Goal: Information Seeking & Learning: Understand process/instructions

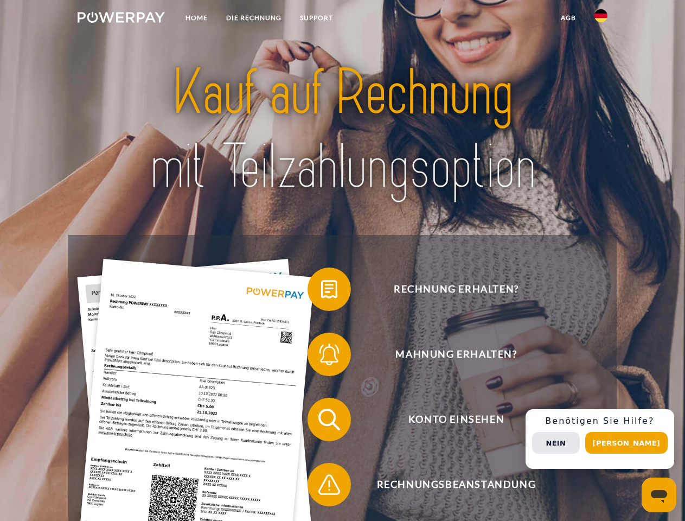
click at [121, 19] on img at bounding box center [121, 17] width 87 height 11
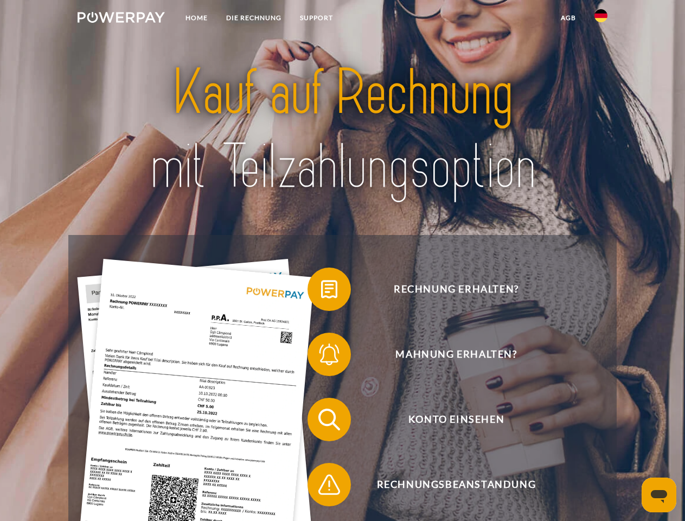
click at [601, 19] on img at bounding box center [600, 15] width 13 height 13
click at [568, 18] on link "agb" at bounding box center [568, 18] width 34 height 20
click at [321, 291] on span at bounding box center [313, 289] width 54 height 54
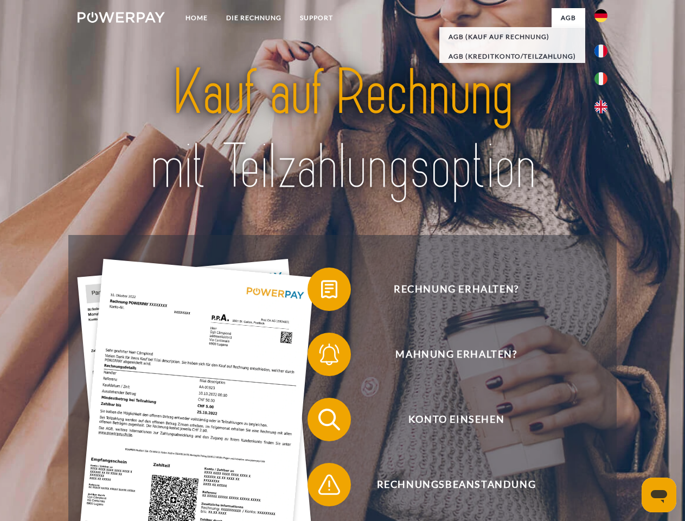
click at [321, 356] on div "Rechnung erhalten? Mahnung erhalten? Konto einsehen" at bounding box center [342, 452] width 548 height 434
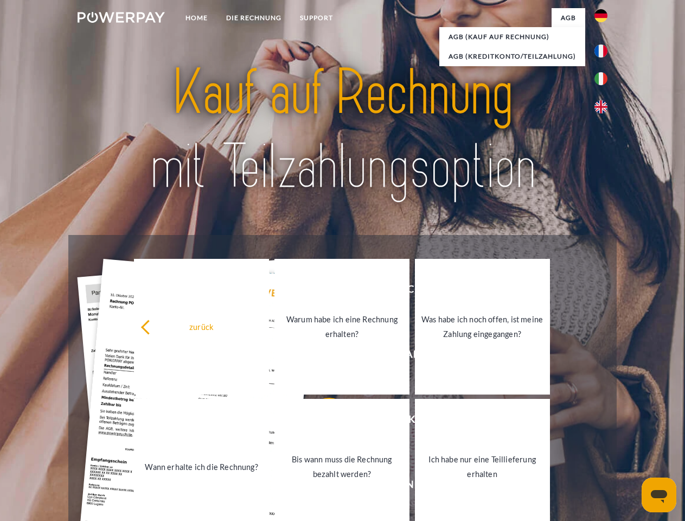
click at [321, 421] on link "Bis wann muss die Rechnung bezahlt werden?" at bounding box center [341, 467] width 135 height 136
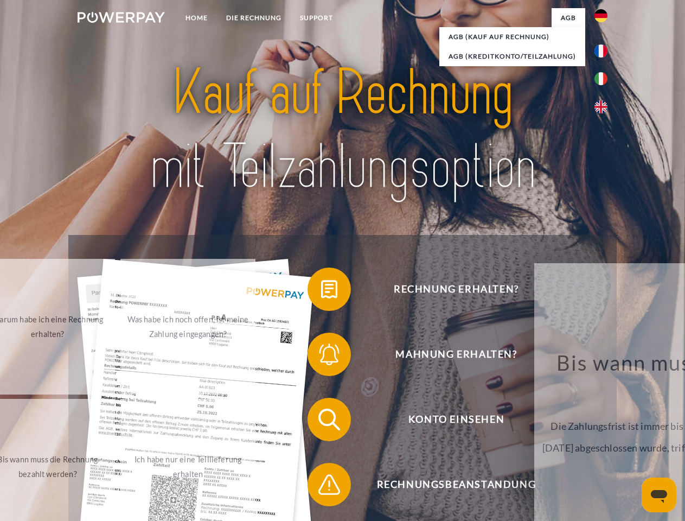
click at [321, 486] on span at bounding box center [313, 484] width 54 height 54
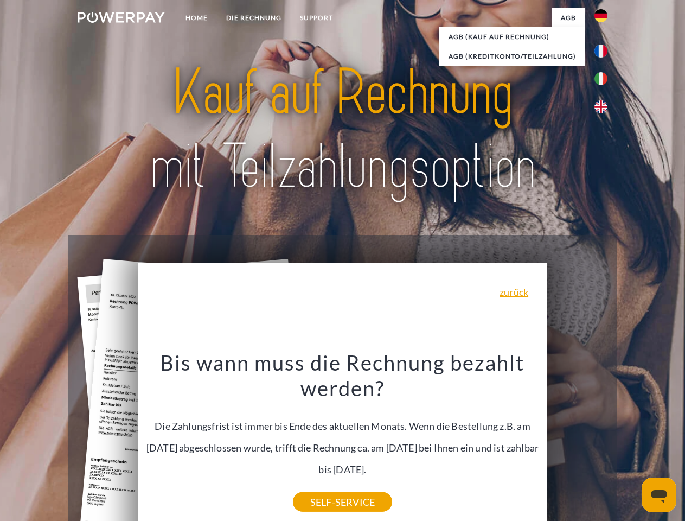
click at [603, 439] on div "Rechnung erhalten? Mahnung erhalten? Konto einsehen" at bounding box center [342, 452] width 548 height 434
click at [577, 441] on span "Konto einsehen" at bounding box center [456, 418] width 266 height 43
click at [630, 442] on header "Home DIE RECHNUNG SUPPORT" at bounding box center [342, 374] width 685 height 749
